Goal: Find contact information: Find contact information

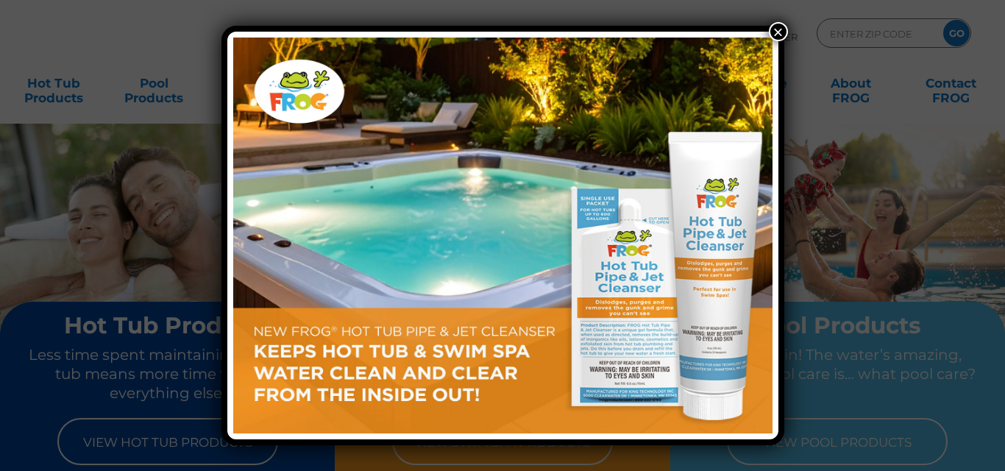
click at [779, 35] on button "×" at bounding box center [778, 31] width 19 height 19
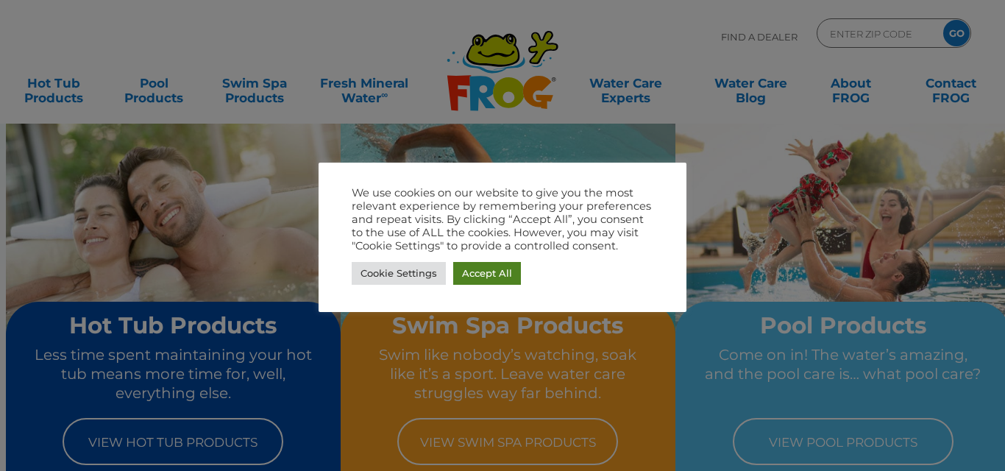
click at [471, 278] on link "Accept All" at bounding box center [487, 273] width 68 height 23
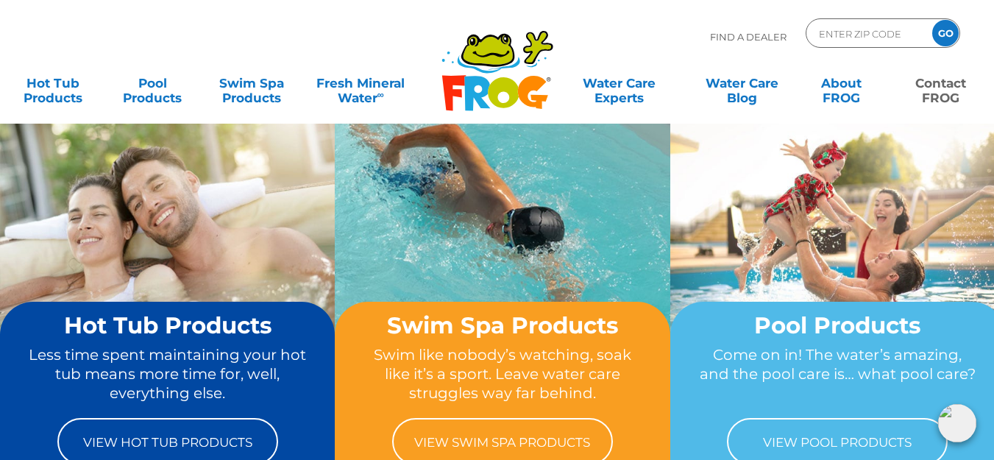
click at [932, 85] on link "Contact FROG" at bounding box center [940, 82] width 77 height 29
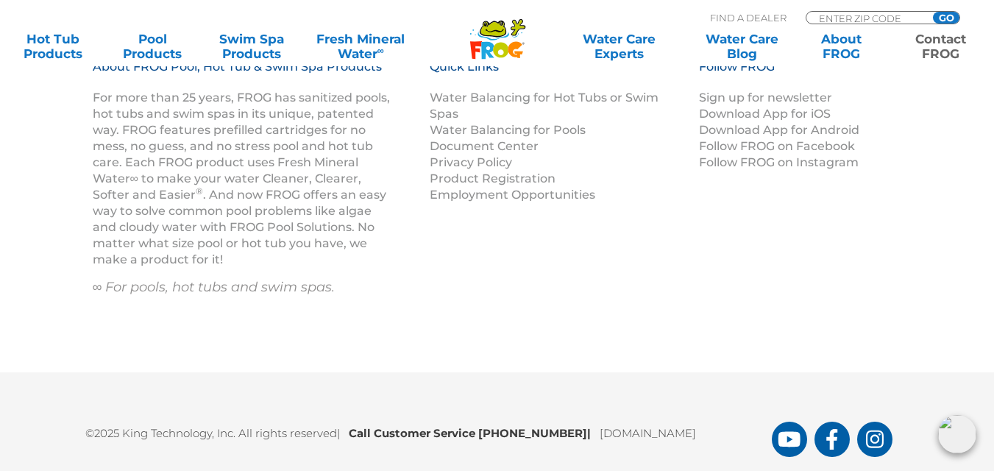
scroll to position [2379, 0]
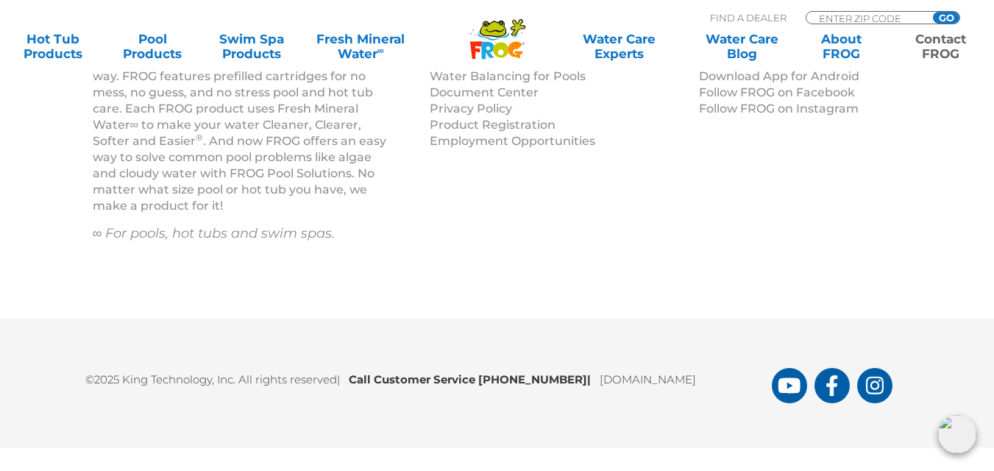
drag, startPoint x: 1004, startPoint y: 60, endPoint x: 1004, endPoint y: 500, distance: 439.8
drag, startPoint x: 841, startPoint y: 383, endPoint x: 832, endPoint y: 381, distance: 9.8
click at [832, 381] on icon "FROG Products Facebook Page" at bounding box center [831, 385] width 11 height 21
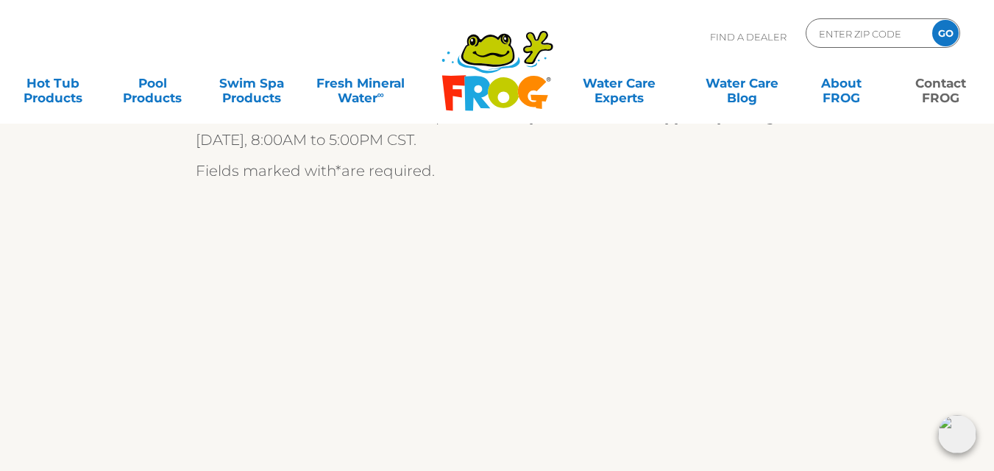
scroll to position [0, 0]
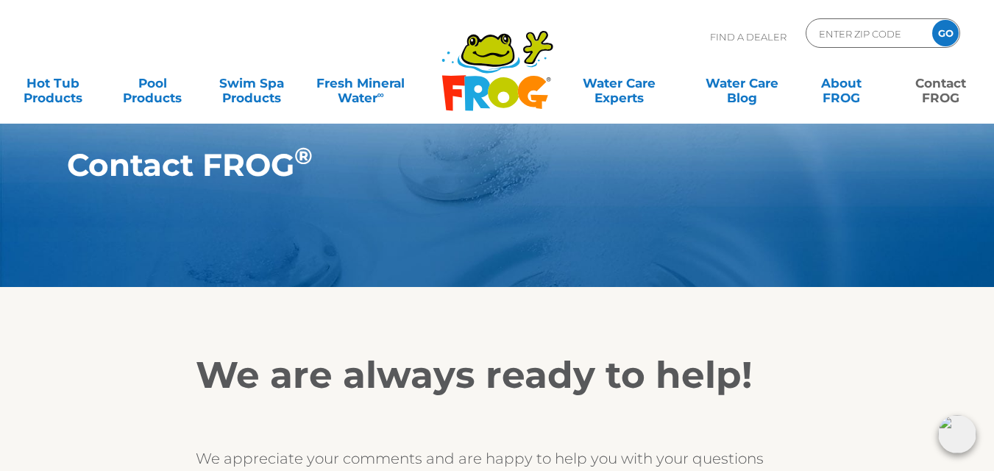
click at [501, 66] on icon at bounding box center [487, 50] width 54 height 33
